Goal: Complete application form

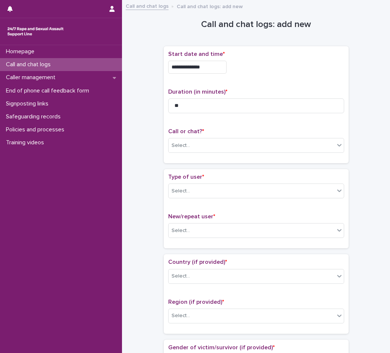
type input "**"
click at [221, 67] on input "**********" at bounding box center [197, 67] width 58 height 13
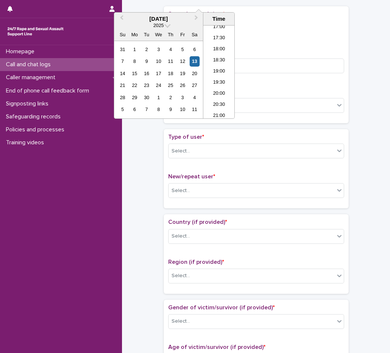
scroll to position [111, 0]
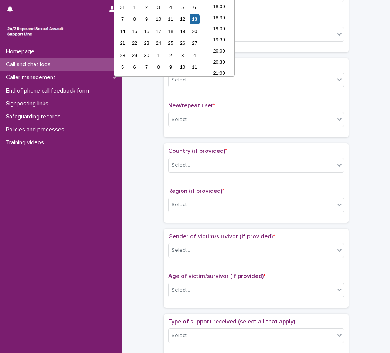
type input "**********"
click at [274, 101] on div "Type of user * Select... New/repeat user * Select..." at bounding box center [256, 97] width 176 height 70
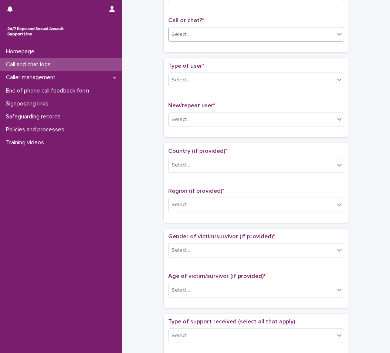
click at [247, 36] on div "Select..." at bounding box center [252, 34] width 166 height 12
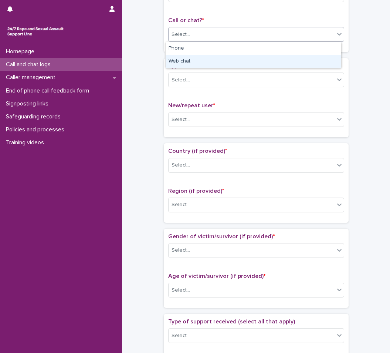
click at [186, 64] on div "Web chat" at bounding box center [253, 61] width 175 height 13
click at [189, 91] on div "Type of user * Select..." at bounding box center [256, 77] width 176 height 31
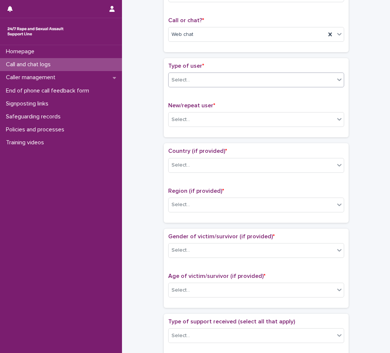
click at [188, 84] on div "Select..." at bounding box center [252, 80] width 166 height 12
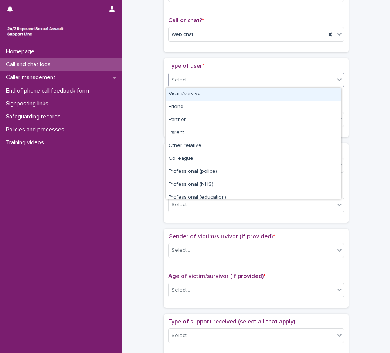
click at [190, 97] on div "Victim/survivor" at bounding box center [253, 94] width 175 height 13
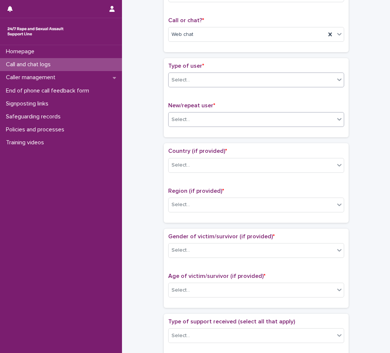
click at [193, 114] on div "Select..." at bounding box center [252, 120] width 166 height 12
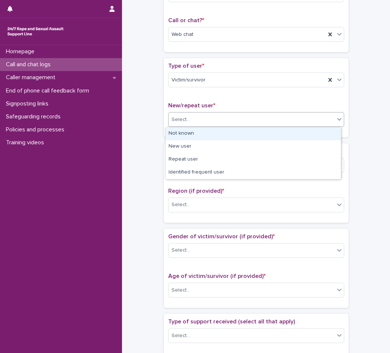
drag, startPoint x: 194, startPoint y: 134, endPoint x: 194, endPoint y: 145, distance: 10.4
click at [194, 135] on div "Not known" at bounding box center [253, 133] width 175 height 13
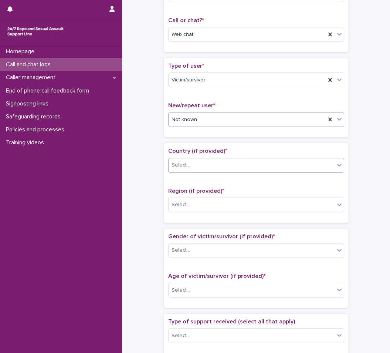
click at [192, 169] on div "Select..." at bounding box center [252, 165] width 166 height 12
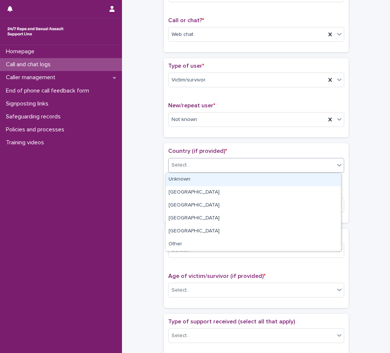
click at [191, 182] on div "Unknown" at bounding box center [253, 179] width 175 height 13
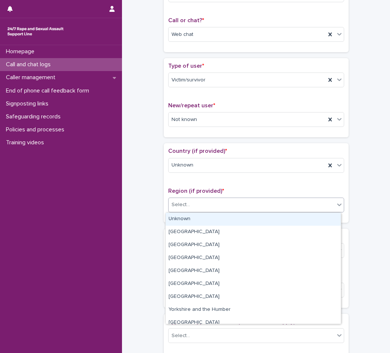
drag, startPoint x: 192, startPoint y: 202, endPoint x: 188, endPoint y: 221, distance: 19.9
click at [192, 203] on div "Select..." at bounding box center [252, 205] width 166 height 12
click at [188, 223] on div "Unknown" at bounding box center [253, 219] width 175 height 13
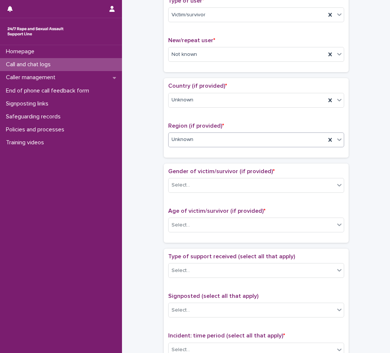
scroll to position [222, 0]
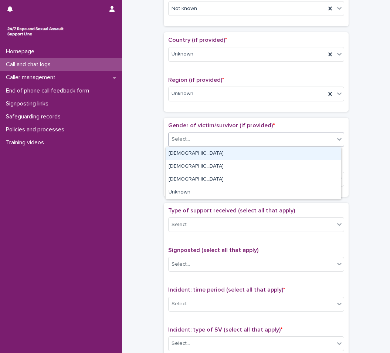
click at [200, 143] on div "Select..." at bounding box center [252, 139] width 166 height 12
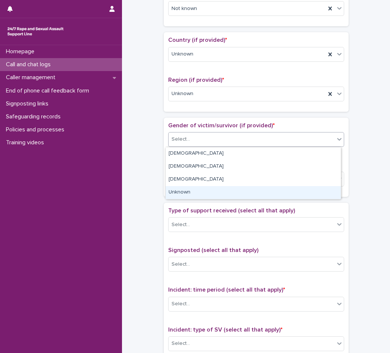
click at [197, 191] on div "Unknown" at bounding box center [253, 192] width 175 height 13
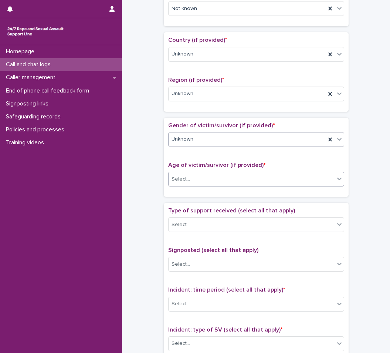
click at [199, 182] on div "Select..." at bounding box center [252, 179] width 166 height 12
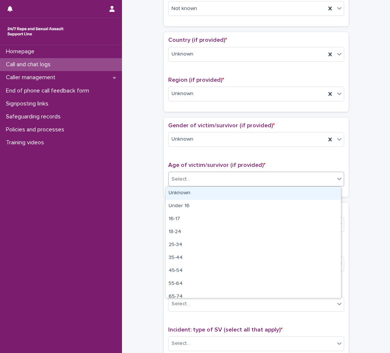
click at [199, 194] on div "Unknown" at bounding box center [253, 193] width 175 height 13
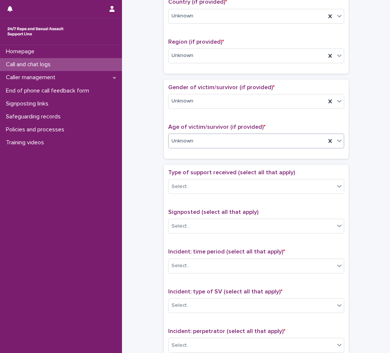
scroll to position [296, 0]
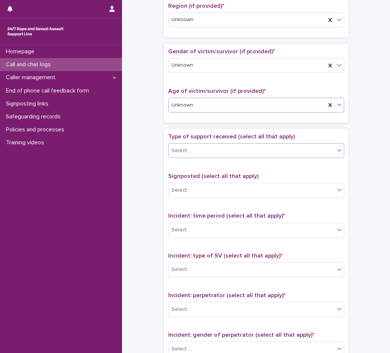
click at [206, 143] on div "Select..." at bounding box center [256, 150] width 176 height 15
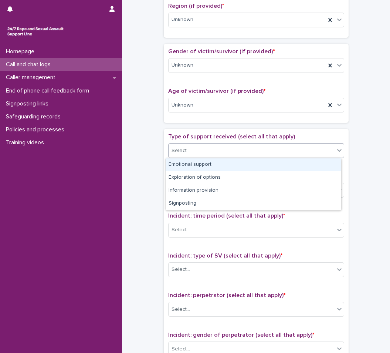
click at [206, 164] on div "Emotional support" at bounding box center [253, 164] width 175 height 13
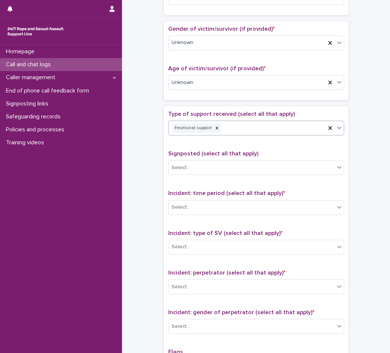
scroll to position [407, 0]
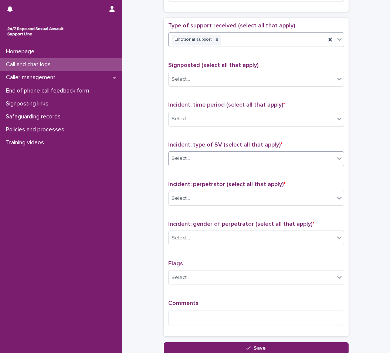
click at [215, 160] on div "Select..." at bounding box center [252, 158] width 166 height 12
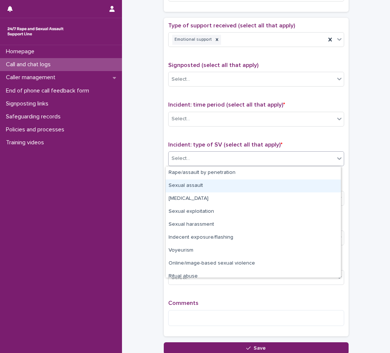
drag, startPoint x: 209, startPoint y: 187, endPoint x: 211, endPoint y: 180, distance: 6.8
click at [209, 187] on div "Sexual assault" at bounding box center [253, 185] width 175 height 13
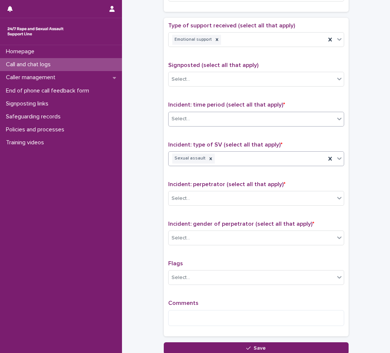
click at [219, 114] on div "Select..." at bounding box center [256, 119] width 176 height 15
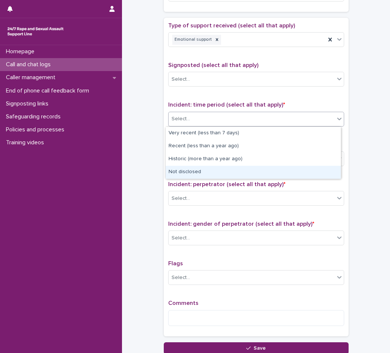
click at [204, 168] on div "Not disclosed" at bounding box center [253, 172] width 175 height 13
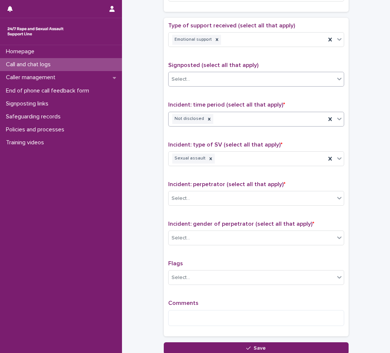
click at [217, 77] on div "Select..." at bounding box center [252, 79] width 166 height 12
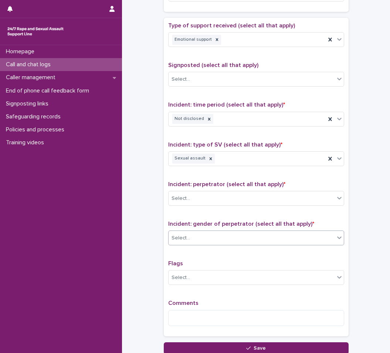
click at [193, 234] on div "Select..." at bounding box center [252, 238] width 166 height 12
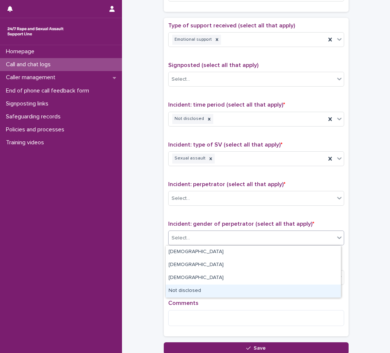
click at [187, 287] on div "Not disclosed" at bounding box center [253, 290] width 175 height 13
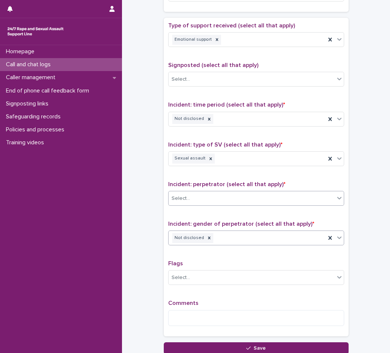
click at [196, 203] on div "Select..." at bounding box center [252, 198] width 166 height 12
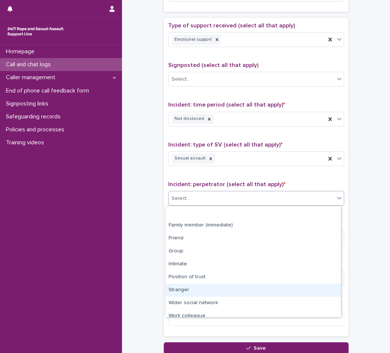
scroll to position [31, 0]
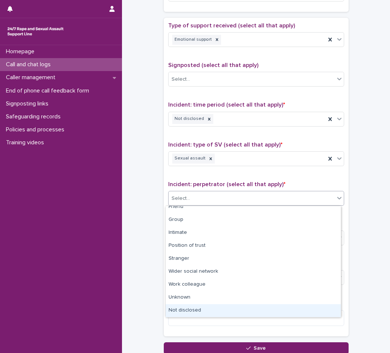
click at [190, 305] on div "Not disclosed" at bounding box center [253, 310] width 175 height 13
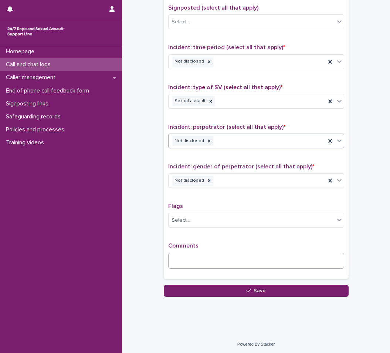
scroll to position [466, 0]
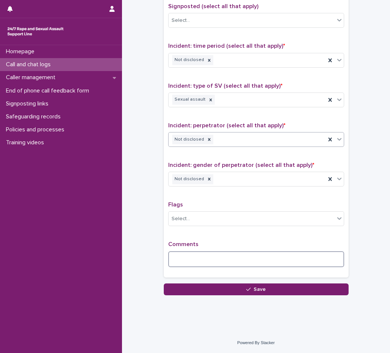
click at [204, 262] on textarea at bounding box center [256, 259] width 176 height 16
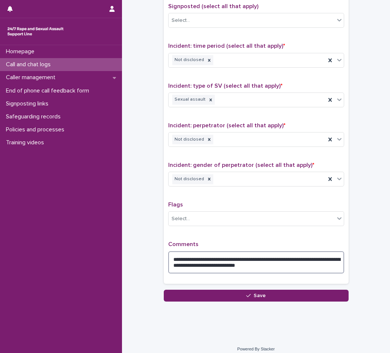
type textarea "**********"
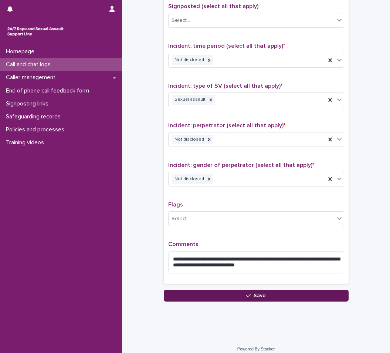
click at [255, 299] on button "Save" at bounding box center [256, 296] width 185 height 12
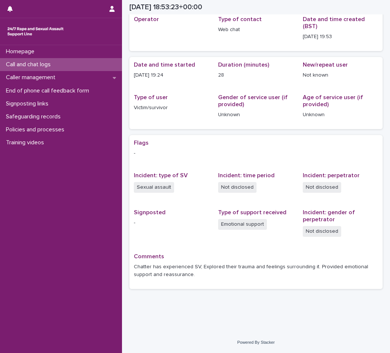
scroll to position [33, 0]
